Goal: Check status: Check status

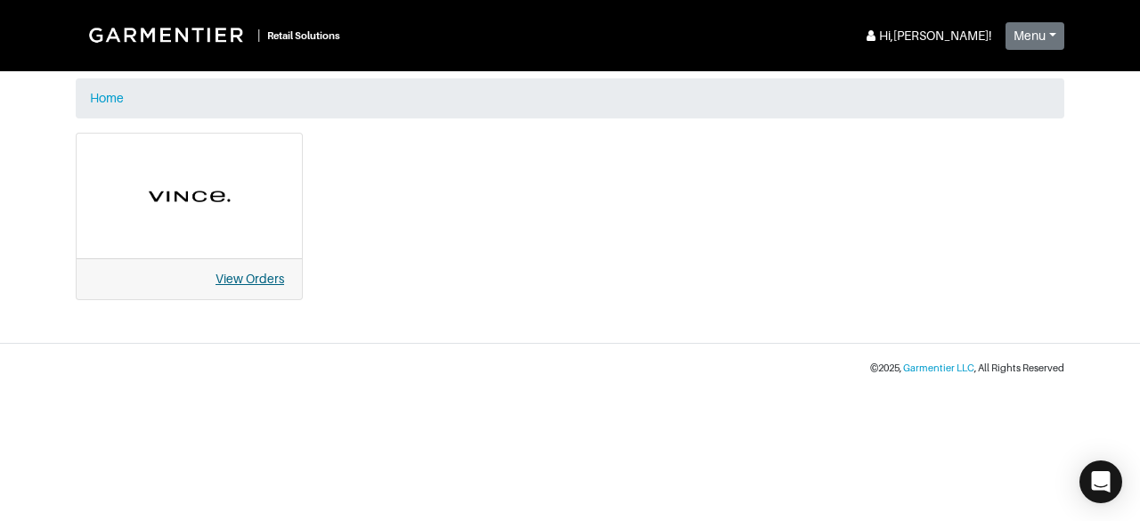
click at [259, 281] on link "View Orders" at bounding box center [250, 279] width 69 height 14
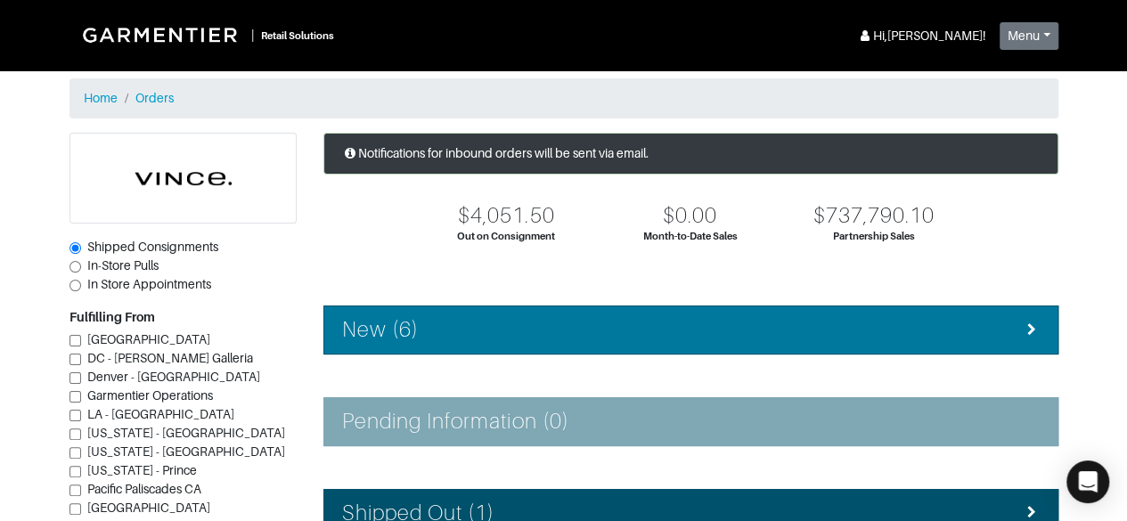
click at [556, 307] on li "New (6)" at bounding box center [690, 330] width 735 height 49
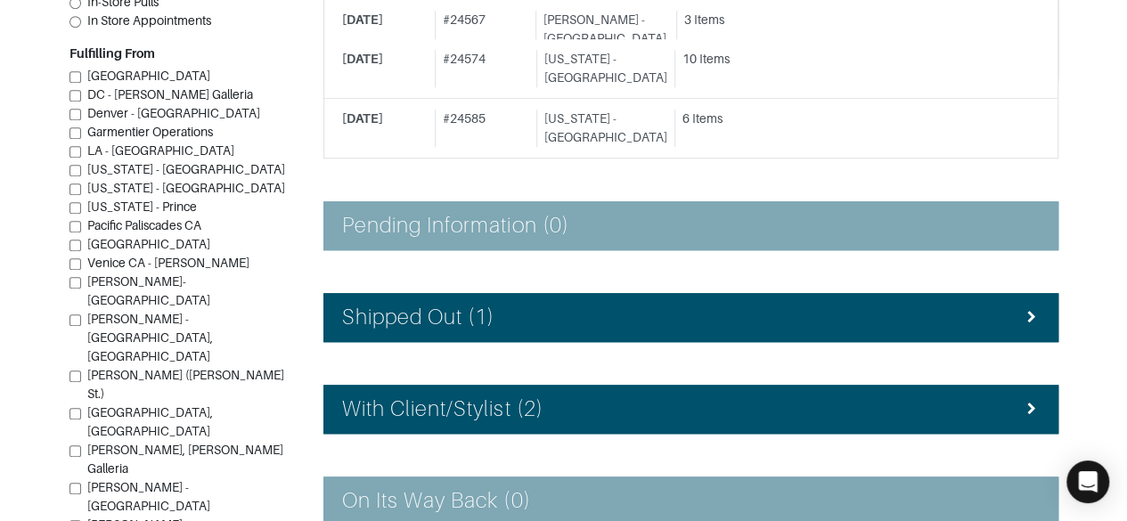
scroll to position [661, 0]
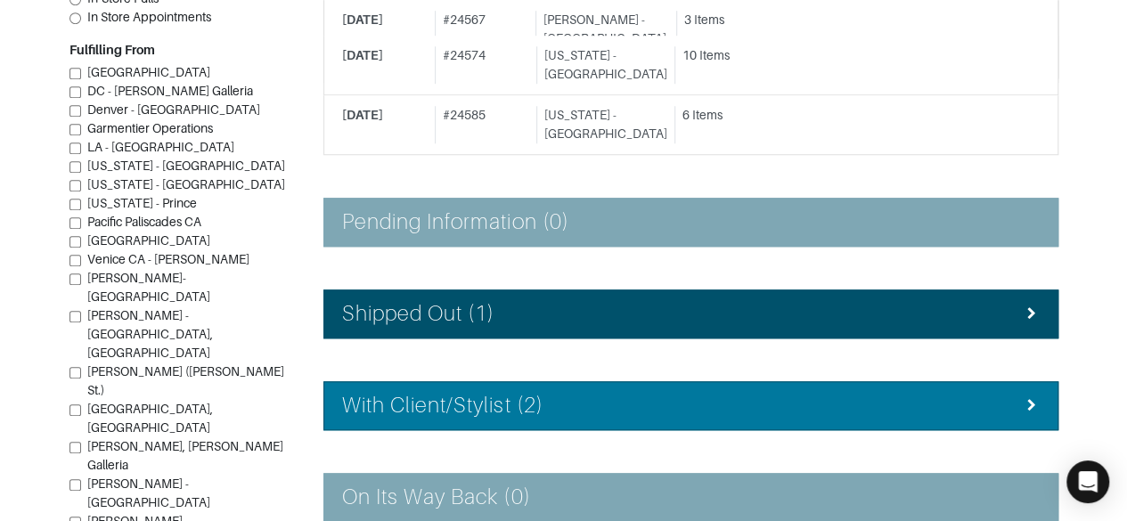
click at [981, 393] on div "With Client/Stylist (2)" at bounding box center [690, 406] width 697 height 26
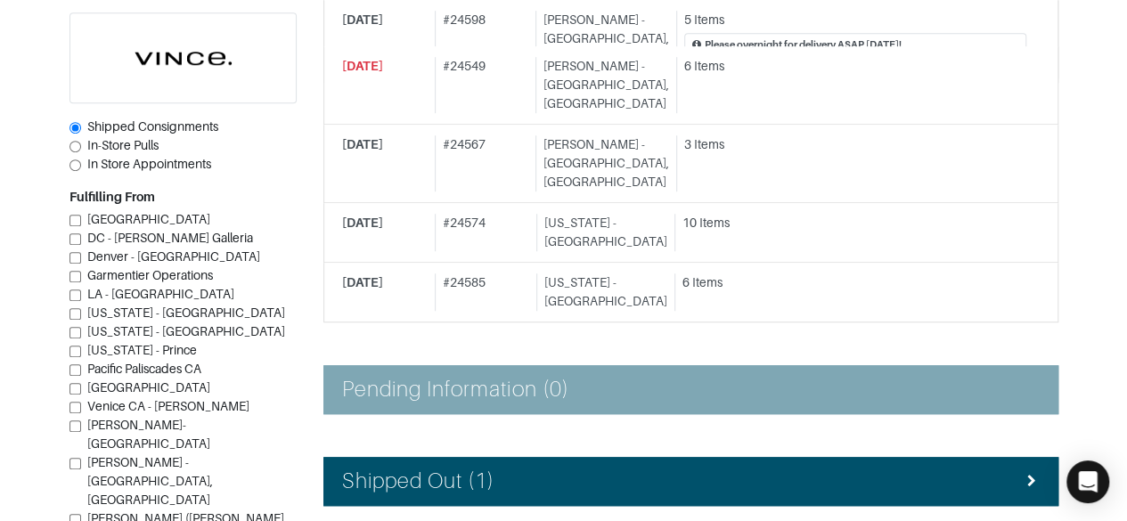
scroll to position [492, 0]
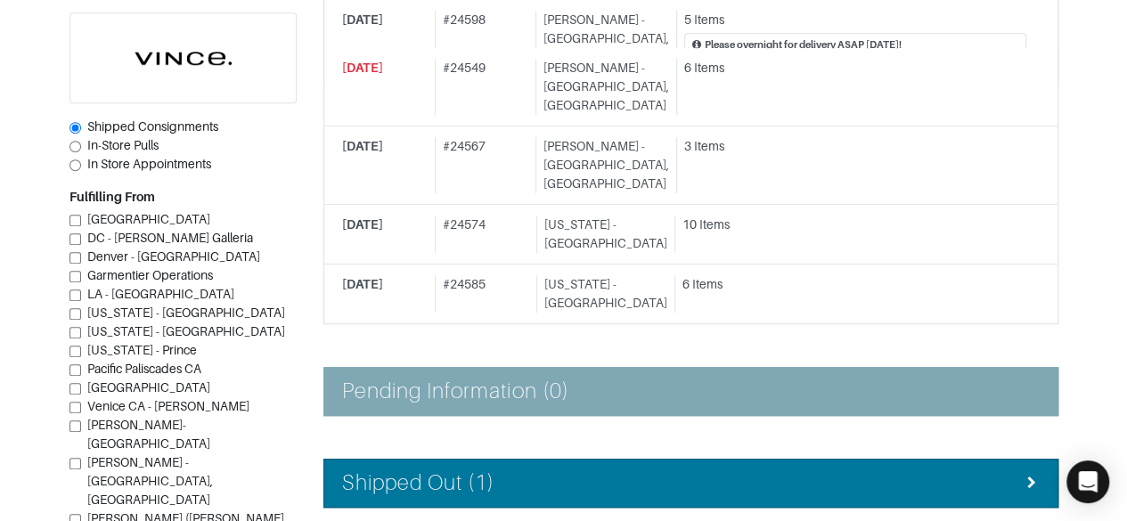
click at [991, 470] on div "Shipped Out (1)" at bounding box center [690, 483] width 697 height 26
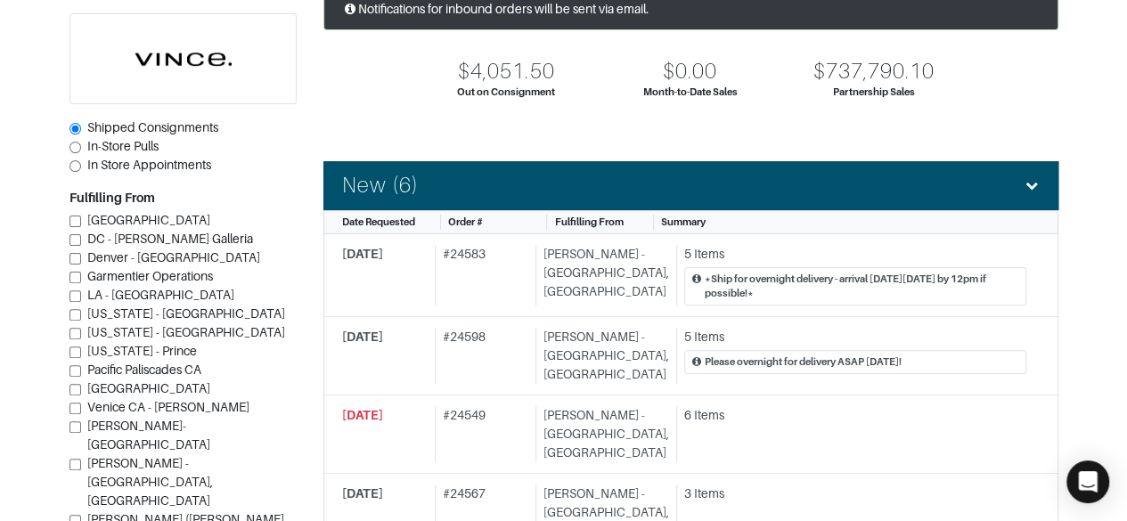
scroll to position [139, 0]
